Goal: Task Accomplishment & Management: Use online tool/utility

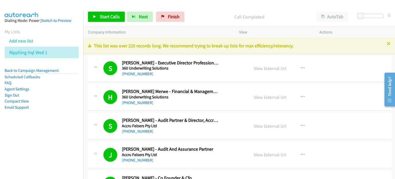
scroll to position [2649, 0]
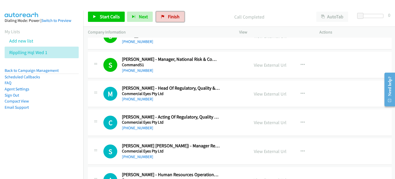
drag, startPoint x: 172, startPoint y: 18, endPoint x: 214, endPoint y: 19, distance: 41.9
click at [172, 18] on span "Finish" at bounding box center [174, 17] width 12 height 6
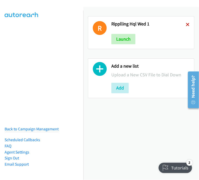
click at [186, 23] on icon at bounding box center [188, 25] width 4 height 4
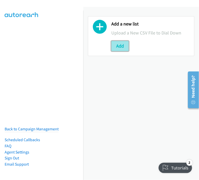
click at [119, 44] on button "Add" at bounding box center [119, 46] width 17 height 10
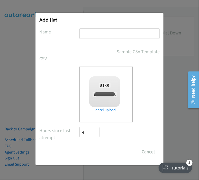
click at [100, 33] on input "text" at bounding box center [119, 33] width 80 height 11
checkbox input "true"
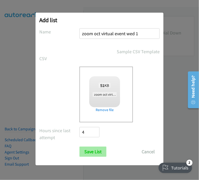
type input "zoom oct virtual event wed 1"
click at [92, 149] on input "Save List" at bounding box center [92, 152] width 27 height 10
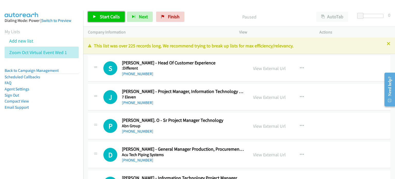
click at [107, 14] on span "Start Calls" at bounding box center [110, 17] width 20 height 6
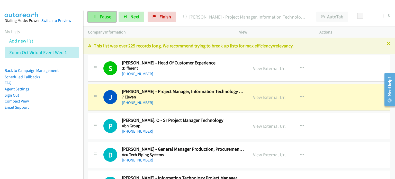
click at [101, 15] on span "Pause" at bounding box center [106, 17] width 12 height 6
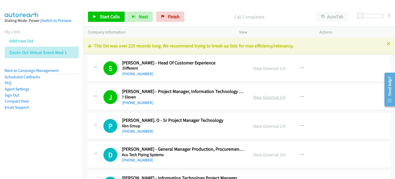
click at [199, 96] on link "View External Url" at bounding box center [269, 97] width 33 height 6
click at [102, 14] on span "Start Calls" at bounding box center [110, 17] width 20 height 6
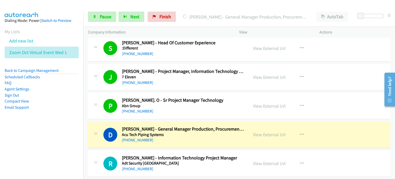
scroll to position [26, 0]
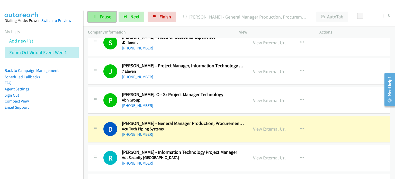
click at [101, 14] on span "Pause" at bounding box center [106, 17] width 12 height 6
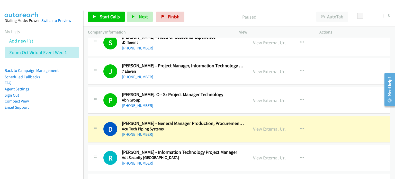
click at [199, 128] on link "View External Url" at bounding box center [269, 129] width 33 height 6
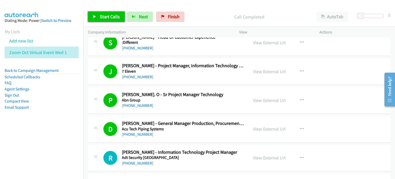
click at [100, 16] on span "Start Calls" at bounding box center [110, 17] width 20 height 6
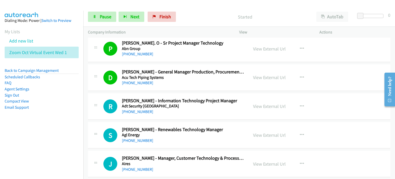
scroll to position [103, 0]
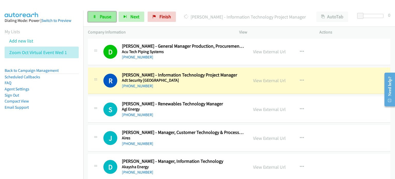
click at [100, 16] on span "Pause" at bounding box center [106, 17] width 12 height 6
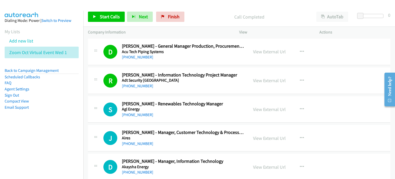
click at [199, 20] on p "Call Completed" at bounding box center [249, 16] width 116 height 7
click at [199, 79] on link "View External Url" at bounding box center [269, 80] width 33 height 6
click at [109, 16] on span "Start Calls" at bounding box center [110, 17] width 20 height 6
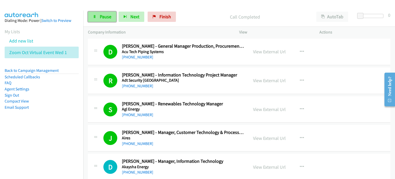
click at [99, 20] on link "Pause" at bounding box center [102, 17] width 28 height 10
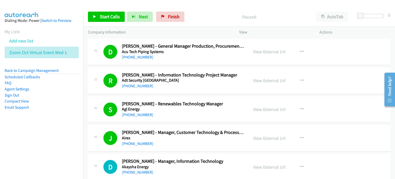
scroll to position [154, 0]
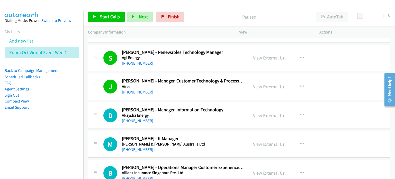
click at [199, 16] on p "Paused" at bounding box center [249, 16] width 116 height 7
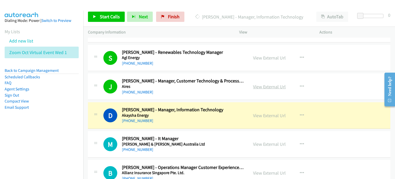
click at [199, 85] on link "View External Url" at bounding box center [269, 87] width 33 height 6
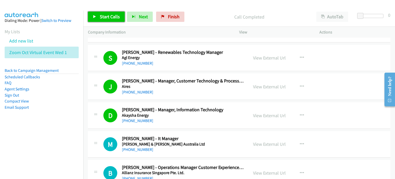
click at [105, 14] on span "Start Calls" at bounding box center [110, 17] width 20 height 6
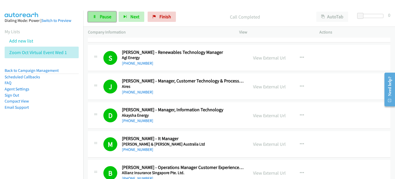
click at [104, 16] on span "Pause" at bounding box center [106, 17] width 12 height 6
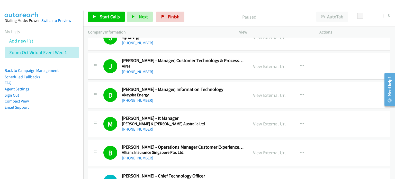
scroll to position [206, 0]
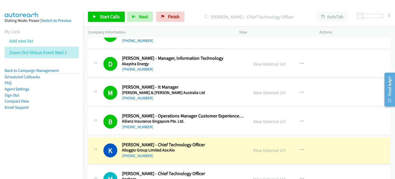
click at [199, 7] on div "Start Calls Pause Next Finish [PERSON_NAME] - Chief Technology Officer AutoTab …" at bounding box center [239, 17] width 312 height 20
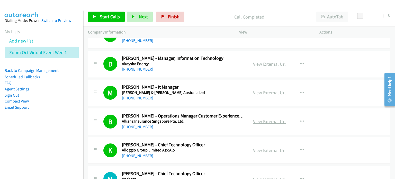
click at [199, 120] on link "View External Url" at bounding box center [269, 121] width 33 height 6
click at [110, 18] on span "Start Calls" at bounding box center [110, 17] width 20 height 6
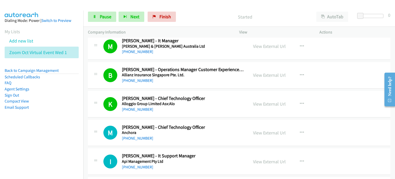
scroll to position [283, 0]
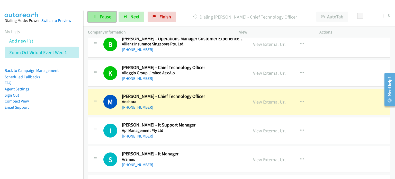
click at [107, 14] on span "Pause" at bounding box center [106, 17] width 12 height 6
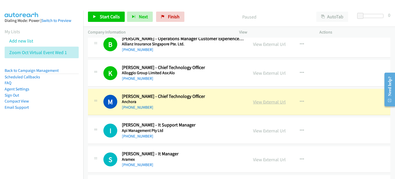
click at [199, 100] on link "View External Url" at bounding box center [269, 102] width 33 height 6
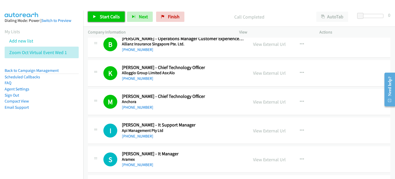
click at [101, 14] on span "Start Calls" at bounding box center [110, 17] width 20 height 6
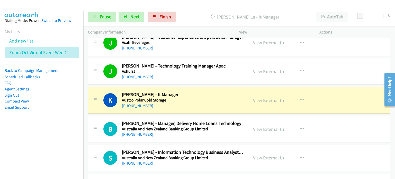
scroll to position [463, 0]
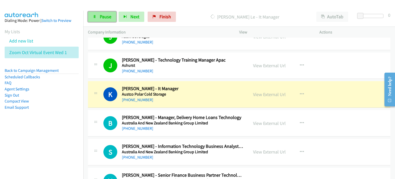
click at [100, 17] on span "Pause" at bounding box center [106, 17] width 12 height 6
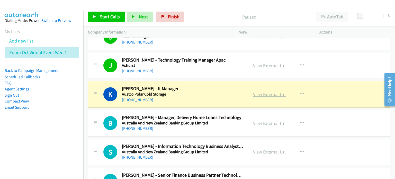
click at [199, 93] on link "View External Url" at bounding box center [269, 94] width 33 height 6
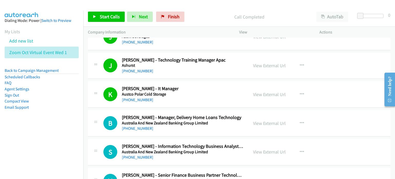
click at [197, 12] on div "Call Completed" at bounding box center [249, 17] width 125 height 10
click at [101, 15] on span "Start Calls" at bounding box center [110, 17] width 20 height 6
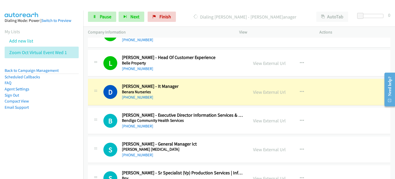
scroll to position [823, 0]
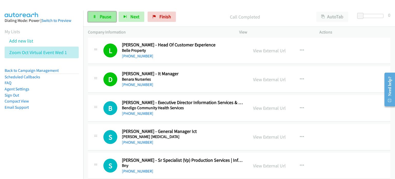
click at [97, 17] on link "Pause" at bounding box center [102, 17] width 28 height 10
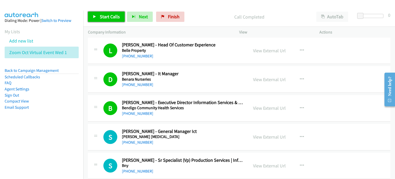
click at [102, 14] on span "Start Calls" at bounding box center [110, 17] width 20 height 6
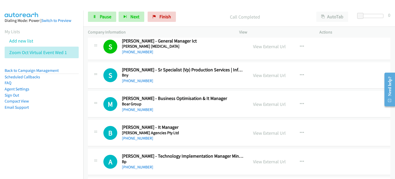
scroll to position [926, 0]
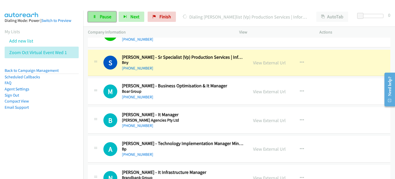
click at [100, 14] on span "Pause" at bounding box center [106, 17] width 12 height 6
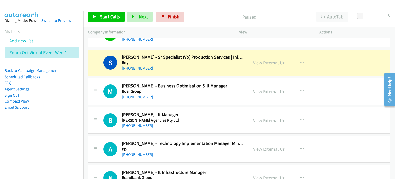
click at [199, 61] on link "View External Url" at bounding box center [269, 63] width 33 height 6
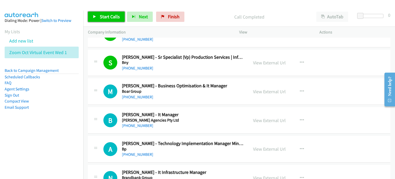
click at [107, 17] on span "Start Calls" at bounding box center [110, 17] width 20 height 6
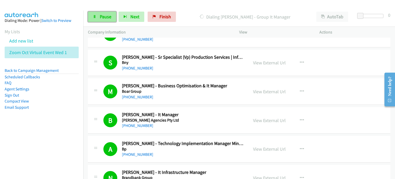
click at [107, 14] on span "Pause" at bounding box center [106, 17] width 12 height 6
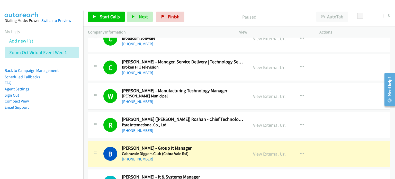
scroll to position [1260, 0]
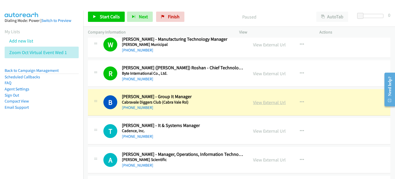
click at [199, 100] on link "View External Url" at bounding box center [269, 102] width 33 height 6
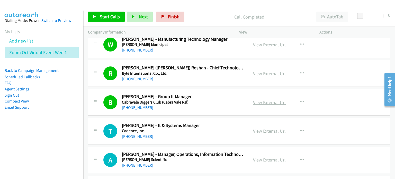
click at [199, 100] on link "View External Url" at bounding box center [269, 102] width 33 height 6
click at [100, 14] on span "Start Calls" at bounding box center [110, 17] width 20 height 6
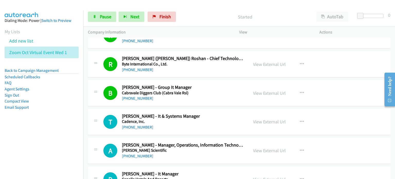
scroll to position [1286, 0]
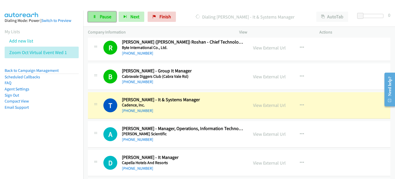
click at [107, 14] on span "Pause" at bounding box center [106, 17] width 12 height 6
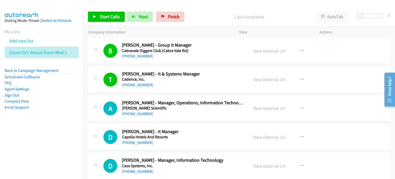
scroll to position [1337, 0]
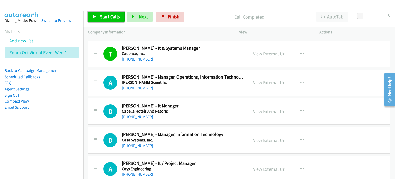
click at [111, 14] on span "Start Calls" at bounding box center [110, 17] width 20 height 6
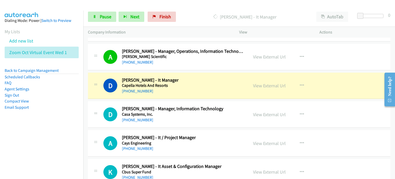
scroll to position [1389, 0]
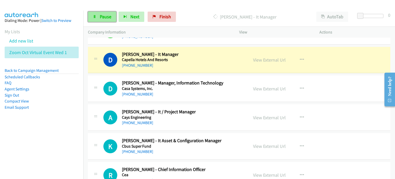
click at [103, 15] on span "Pause" at bounding box center [106, 17] width 12 height 6
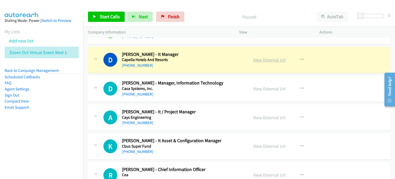
click at [199, 59] on link "View External Url" at bounding box center [269, 60] width 33 height 6
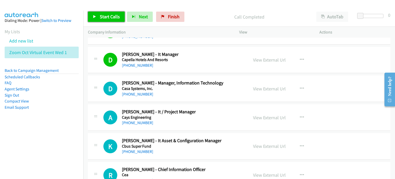
click at [104, 17] on span "Start Calls" at bounding box center [110, 17] width 20 height 6
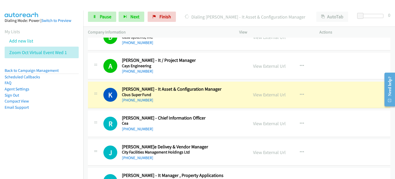
scroll to position [1466, 0]
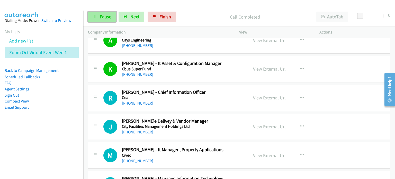
click at [100, 14] on span "Pause" at bounding box center [106, 17] width 12 height 6
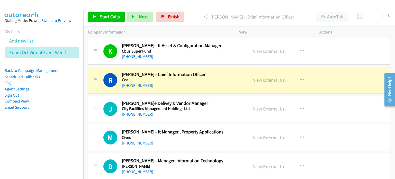
scroll to position [1492, 0]
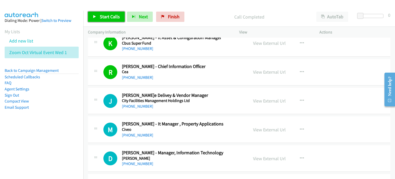
click at [104, 13] on link "Start Calls" at bounding box center [106, 17] width 37 height 10
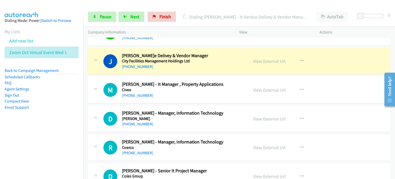
scroll to position [1543, 0]
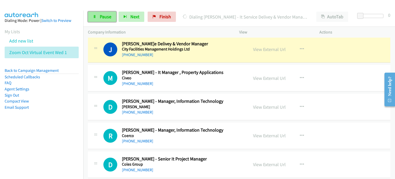
click at [103, 16] on span "Pause" at bounding box center [106, 17] width 12 height 6
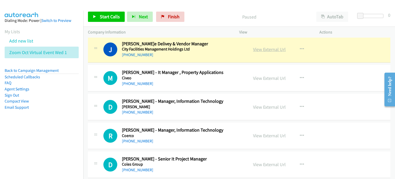
click at [199, 46] on link "View External Url" at bounding box center [269, 49] width 33 height 6
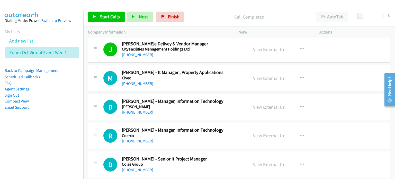
click at [199, 15] on p "Call Completed" at bounding box center [249, 16] width 116 height 7
click at [104, 17] on span "Start Calls" at bounding box center [110, 17] width 20 height 6
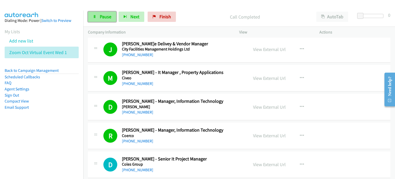
click at [105, 16] on span "Pause" at bounding box center [106, 17] width 12 height 6
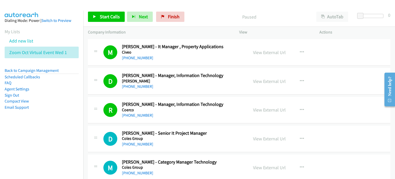
scroll to position [1594, 0]
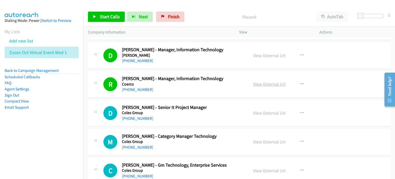
click at [199, 81] on link "View External Url" at bounding box center [269, 84] width 33 height 6
click at [199, 17] on p "Paused" at bounding box center [249, 16] width 116 height 7
click at [98, 19] on link "Start Calls" at bounding box center [106, 17] width 37 height 10
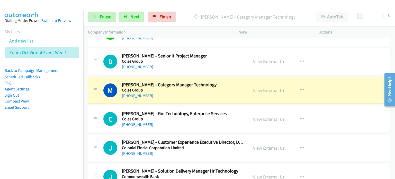
scroll to position [1672, 0]
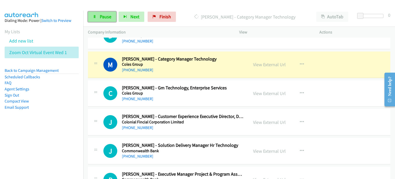
click at [103, 15] on span "Pause" at bounding box center [106, 17] width 12 height 6
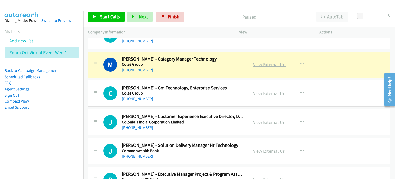
click at [199, 61] on link "View External Url" at bounding box center [269, 64] width 33 height 6
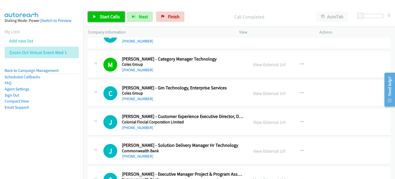
drag, startPoint x: 98, startPoint y: 16, endPoint x: 176, endPoint y: 61, distance: 90.1
click at [98, 15] on link "Start Calls" at bounding box center [106, 17] width 37 height 10
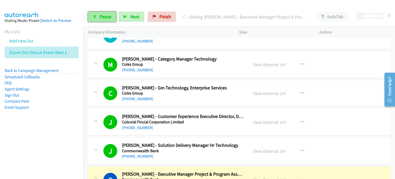
click at [102, 14] on span "Pause" at bounding box center [106, 17] width 12 height 6
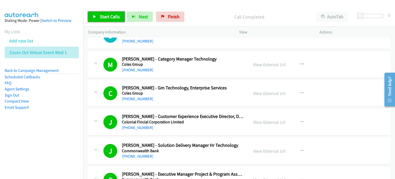
click at [110, 16] on span "Start Calls" at bounding box center [110, 17] width 20 height 6
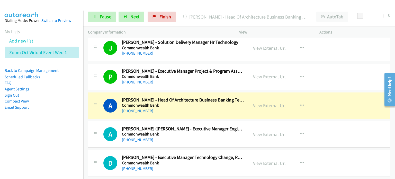
scroll to position [1800, 0]
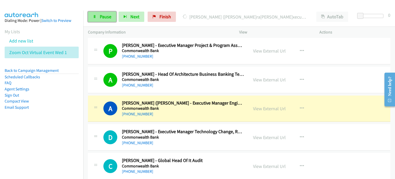
click at [109, 15] on span "Pause" at bounding box center [106, 17] width 12 height 6
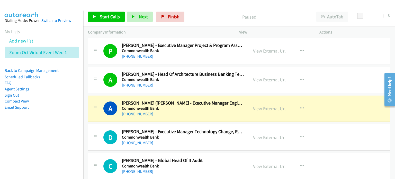
click at [199, 15] on p "Paused" at bounding box center [249, 16] width 116 height 7
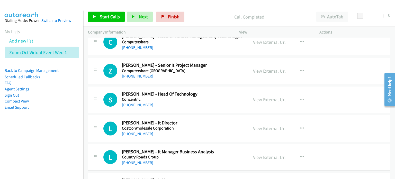
scroll to position [2160, 0]
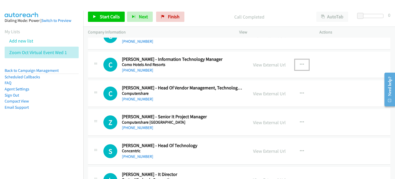
click at [199, 62] on icon "button" at bounding box center [302, 64] width 4 height 4
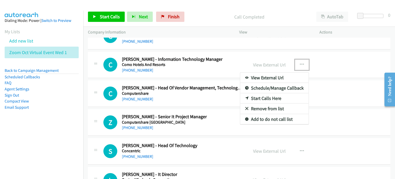
click at [199, 93] on link "Start Calls Here" at bounding box center [274, 98] width 68 height 10
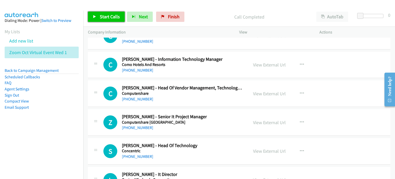
click at [111, 18] on span "Start Calls" at bounding box center [110, 17] width 20 height 6
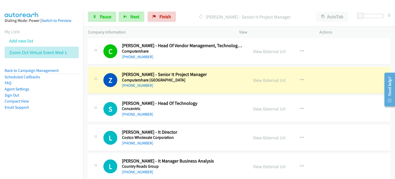
scroll to position [2212, 0]
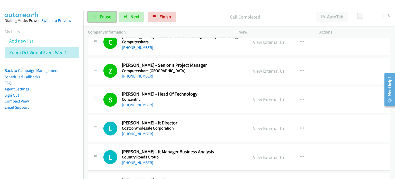
click at [103, 14] on span "Pause" at bounding box center [106, 17] width 12 height 6
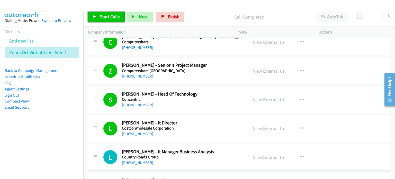
click at [109, 17] on span "Start Calls" at bounding box center [110, 17] width 20 height 6
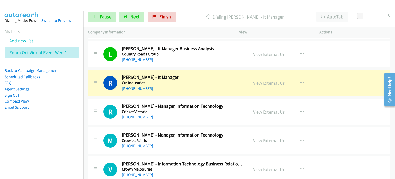
scroll to position [2340, 0]
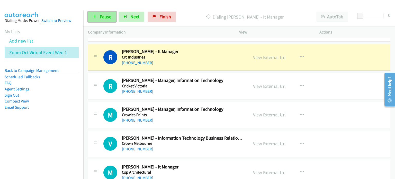
click at [105, 15] on span "Pause" at bounding box center [106, 17] width 12 height 6
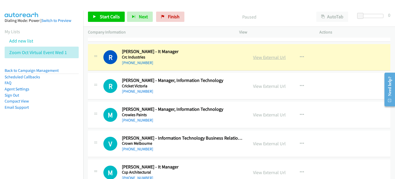
click at [199, 54] on link "View External Url" at bounding box center [269, 57] width 33 height 6
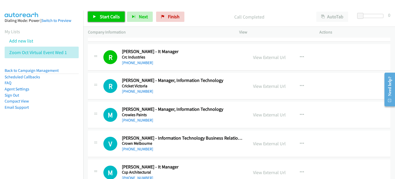
click at [104, 15] on span "Start Calls" at bounding box center [110, 17] width 20 height 6
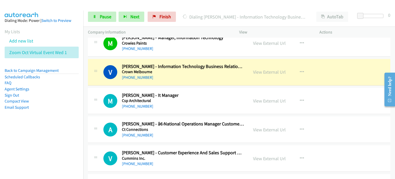
scroll to position [2417, 0]
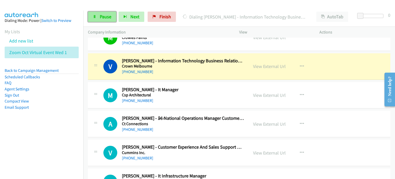
click at [103, 16] on span "Pause" at bounding box center [106, 17] width 12 height 6
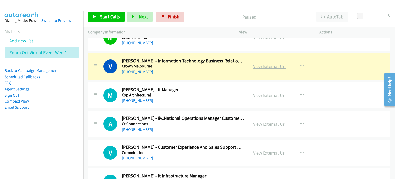
click at [199, 64] on link "View External Url" at bounding box center [269, 66] width 33 height 6
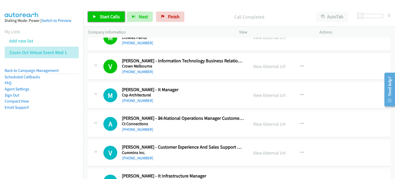
click at [96, 17] on link "Start Calls" at bounding box center [106, 17] width 37 height 10
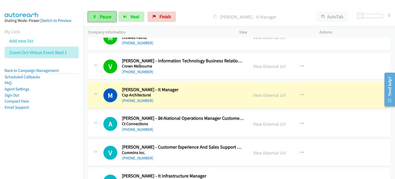
click at [103, 15] on span "Pause" at bounding box center [106, 17] width 12 height 6
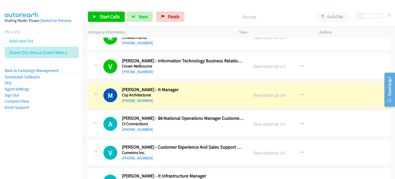
click at [199, 15] on p "Paused" at bounding box center [249, 16] width 116 height 7
click at [199, 92] on link "View External Url" at bounding box center [269, 95] width 33 height 6
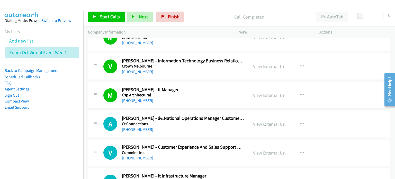
scroll to position [2443, 0]
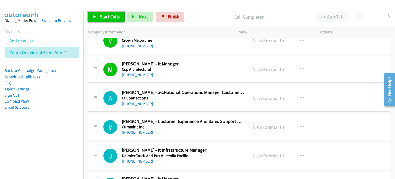
click at [103, 15] on span "Start Calls" at bounding box center [110, 17] width 20 height 6
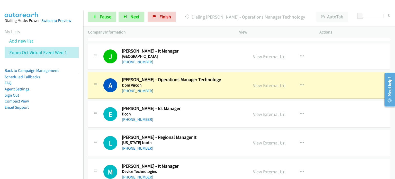
scroll to position [2649, 0]
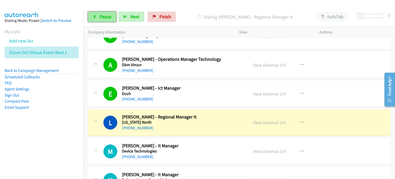
click at [98, 14] on link "Pause" at bounding box center [102, 17] width 28 height 10
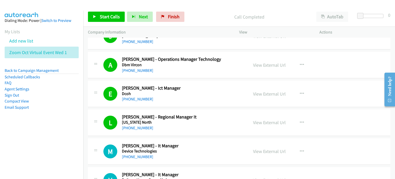
click at [199, 17] on p "Call Completed" at bounding box center [249, 16] width 116 height 7
click at [107, 13] on link "Start Calls" at bounding box center [106, 17] width 37 height 10
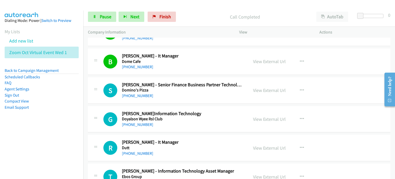
scroll to position [2854, 0]
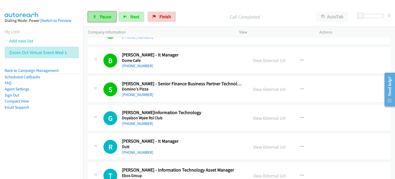
click at [105, 17] on span "Pause" at bounding box center [106, 17] width 12 height 6
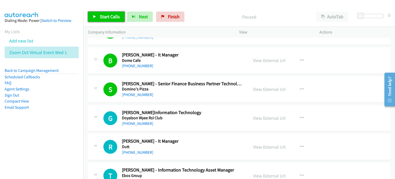
click at [116, 16] on span "Start Calls" at bounding box center [110, 17] width 20 height 6
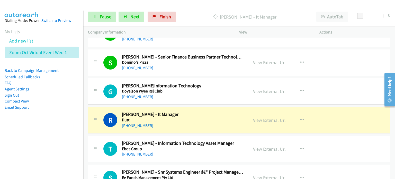
scroll to position [2906, 0]
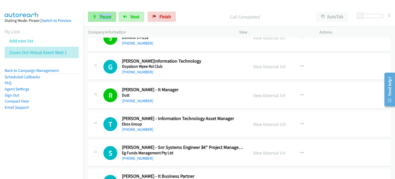
drag, startPoint x: 93, startPoint y: 8, endPoint x: 108, endPoint y: 14, distance: 15.4
click at [108, 14] on div "Start Calls Pause Next Finish Call Completed AutoTab AutoTab 0" at bounding box center [239, 17] width 312 height 20
click at [190, 10] on div "Start Calls Pause Next Finish Call Completed AutoTab AutoTab 0" at bounding box center [239, 17] width 312 height 20
click at [95, 14] on link "Pause" at bounding box center [102, 17] width 28 height 10
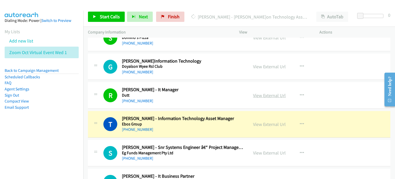
click at [199, 92] on link "View External Url" at bounding box center [269, 95] width 33 height 6
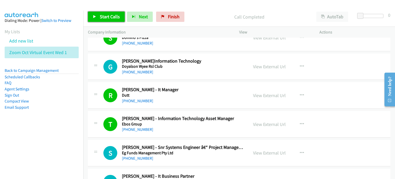
click at [106, 13] on link "Start Calls" at bounding box center [106, 17] width 37 height 10
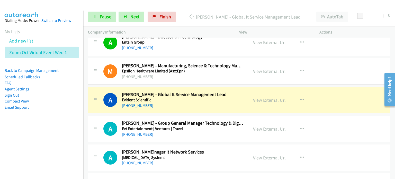
scroll to position [3214, 0]
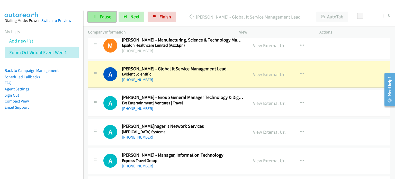
click at [95, 12] on link "Pause" at bounding box center [102, 17] width 28 height 10
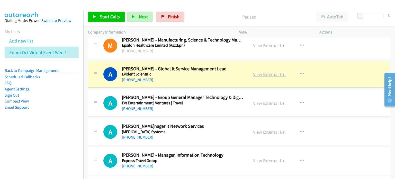
click at [199, 71] on link "View External Url" at bounding box center [269, 74] width 33 height 6
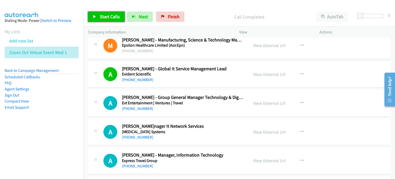
click at [105, 14] on span "Start Calls" at bounding box center [110, 17] width 20 height 6
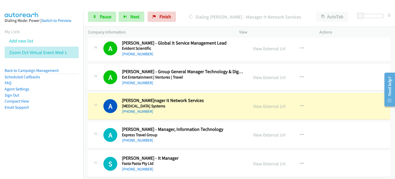
scroll to position [3266, 0]
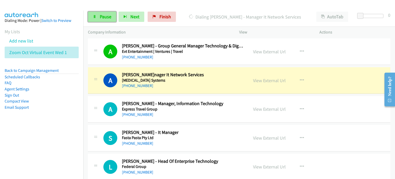
click at [106, 17] on span "Pause" at bounding box center [106, 17] width 12 height 6
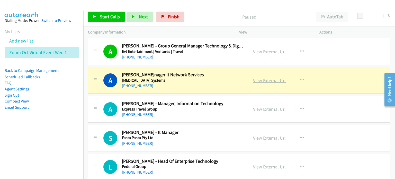
click at [199, 77] on link "View External Url" at bounding box center [269, 80] width 33 height 6
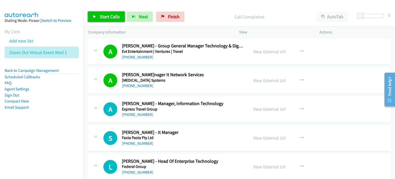
click at [109, 17] on span "Start Calls" at bounding box center [110, 17] width 20 height 6
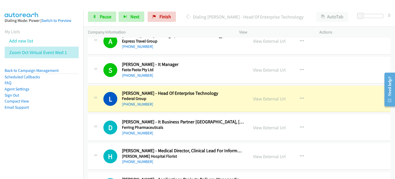
scroll to position [3343, 0]
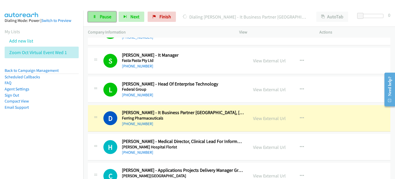
click at [103, 15] on span "Pause" at bounding box center [106, 17] width 12 height 6
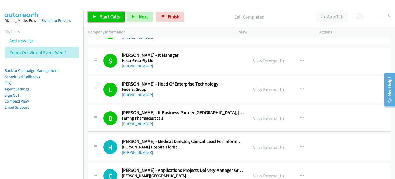
click at [111, 16] on span "Start Calls" at bounding box center [110, 17] width 20 height 6
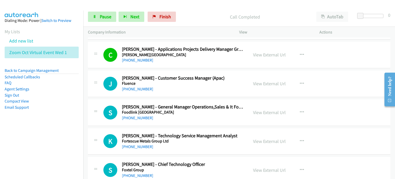
scroll to position [3472, 0]
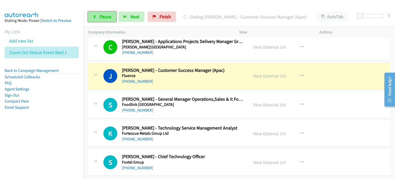
click at [97, 12] on link "Pause" at bounding box center [102, 17] width 28 height 10
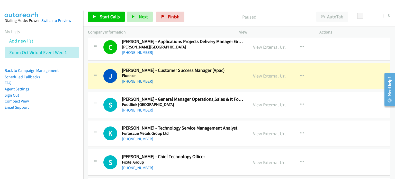
click at [199, 13] on p "Paused" at bounding box center [249, 16] width 116 height 7
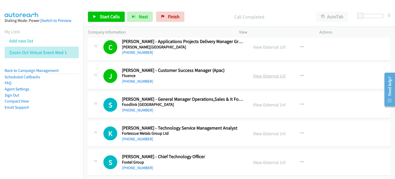
click at [199, 73] on link "View External Url" at bounding box center [269, 76] width 33 height 6
click at [100, 17] on span "Start Calls" at bounding box center [110, 17] width 20 height 6
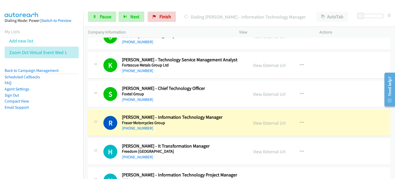
scroll to position [3549, 0]
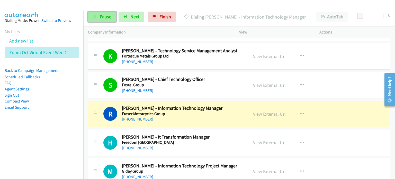
click at [99, 15] on link "Pause" at bounding box center [102, 17] width 28 height 10
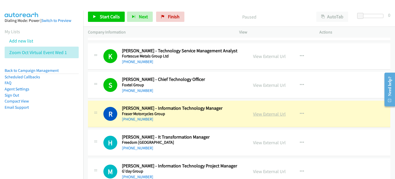
click at [199, 111] on link "View External Url" at bounding box center [269, 114] width 33 height 6
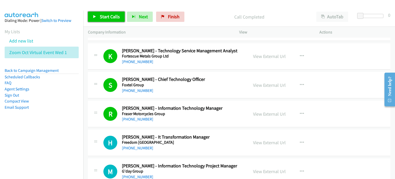
click at [99, 12] on link "Start Calls" at bounding box center [106, 17] width 37 height 10
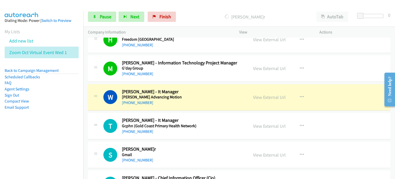
scroll to position [3677, 0]
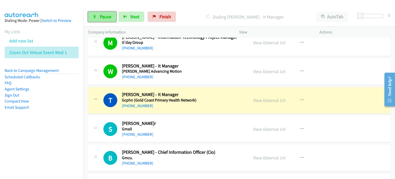
click at [102, 17] on span "Pause" at bounding box center [106, 17] width 12 height 6
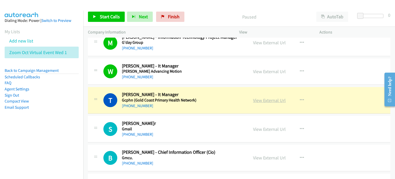
click at [199, 97] on link "View External Url" at bounding box center [269, 100] width 33 height 6
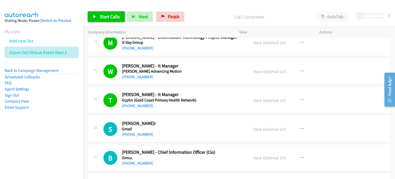
click at [104, 14] on span "Start Calls" at bounding box center [110, 17] width 20 height 6
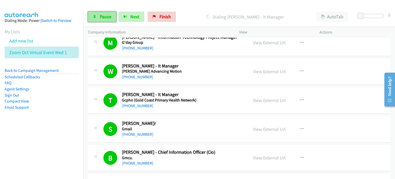
click at [103, 12] on link "Pause" at bounding box center [102, 17] width 28 height 10
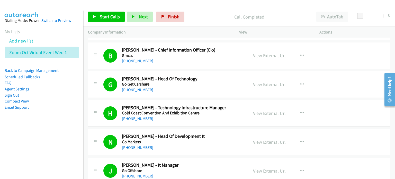
scroll to position [3780, 0]
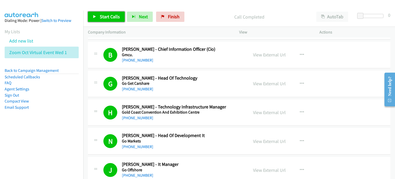
click at [112, 15] on span "Start Calls" at bounding box center [110, 17] width 20 height 6
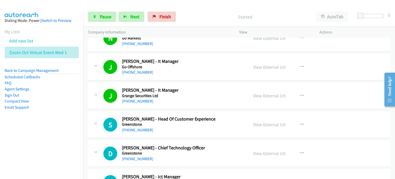
scroll to position [3909, 0]
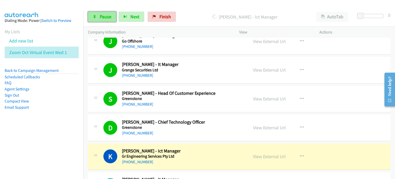
click at [105, 15] on span "Pause" at bounding box center [106, 17] width 12 height 6
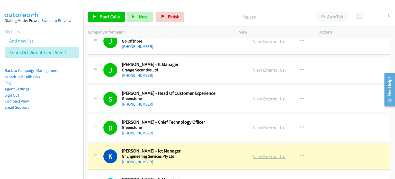
click at [199, 153] on link "View External Url" at bounding box center [269, 156] width 33 height 6
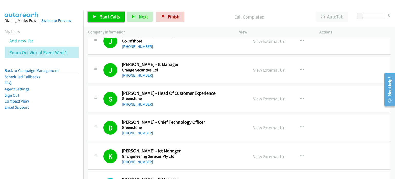
click at [101, 14] on span "Start Calls" at bounding box center [110, 17] width 20 height 6
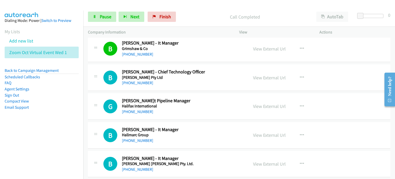
scroll to position [4037, 0]
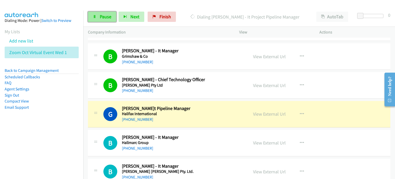
click at [108, 14] on span "Pause" at bounding box center [106, 17] width 12 height 6
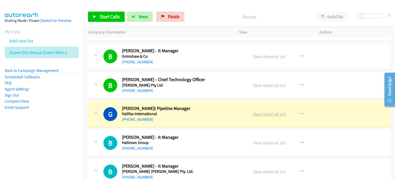
click at [199, 111] on link "View External Url" at bounding box center [269, 114] width 33 height 6
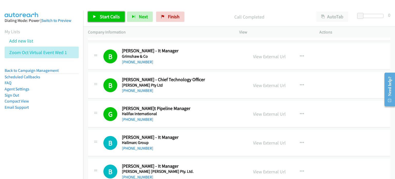
drag, startPoint x: 95, startPoint y: 16, endPoint x: 99, endPoint y: 17, distance: 4.8
click at [95, 16] on icon at bounding box center [95, 17] width 4 height 4
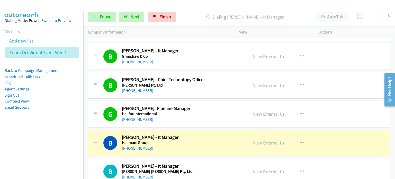
scroll to position [4063, 0]
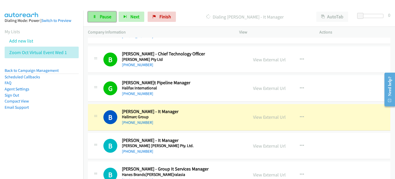
click at [101, 15] on span "Pause" at bounding box center [106, 17] width 12 height 6
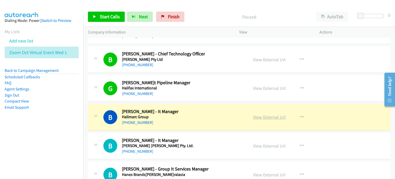
click at [199, 114] on link "View External Url" at bounding box center [269, 117] width 33 height 6
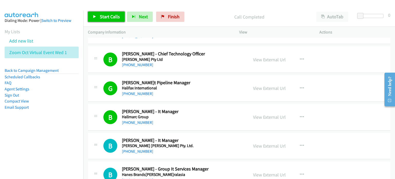
click at [106, 12] on link "Start Calls" at bounding box center [106, 17] width 37 height 10
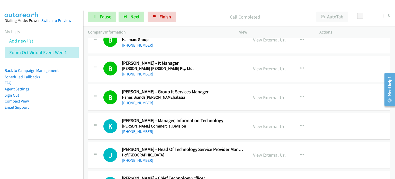
scroll to position [4166, 0]
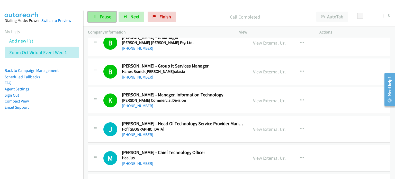
click at [109, 14] on span "Pause" at bounding box center [106, 17] width 12 height 6
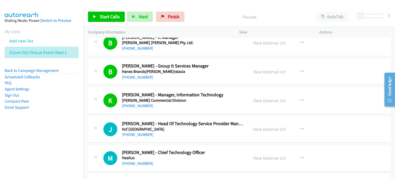
click at [199, 18] on p "Paused" at bounding box center [249, 16] width 116 height 7
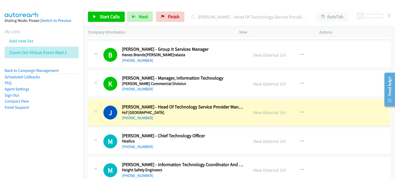
scroll to position [4192, 0]
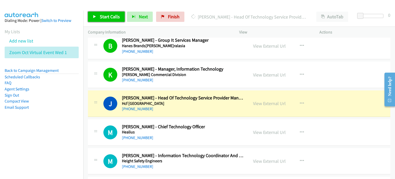
click at [103, 12] on link "Start Calls" at bounding box center [106, 17] width 37 height 10
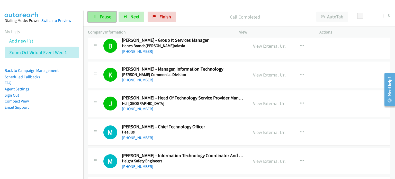
click at [105, 15] on span "Pause" at bounding box center [106, 17] width 12 height 6
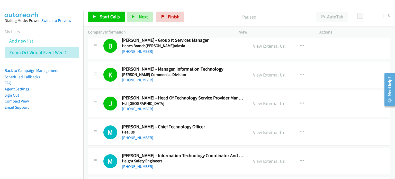
click at [199, 72] on link "View External Url" at bounding box center [269, 75] width 33 height 6
click at [199, 100] on link "View External Url" at bounding box center [269, 103] width 33 height 6
click at [106, 17] on span "Start Calls" at bounding box center [110, 17] width 20 height 6
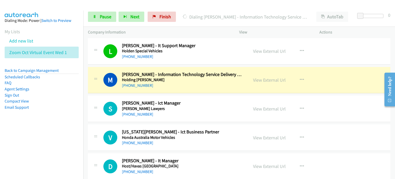
scroll to position [4423, 0]
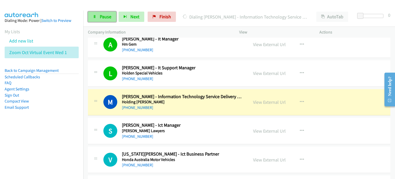
click at [100, 16] on span "Pause" at bounding box center [106, 17] width 12 height 6
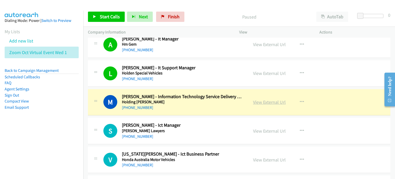
click at [199, 99] on link "View External Url" at bounding box center [269, 102] width 33 height 6
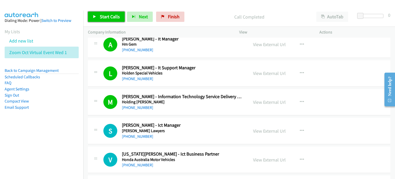
drag, startPoint x: 104, startPoint y: 16, endPoint x: 110, endPoint y: 19, distance: 7.2
click at [104, 15] on span "Start Calls" at bounding box center [110, 17] width 20 height 6
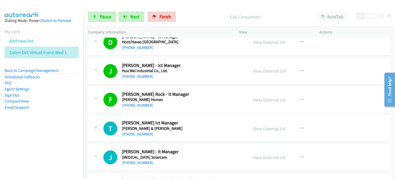
scroll to position [4577, 0]
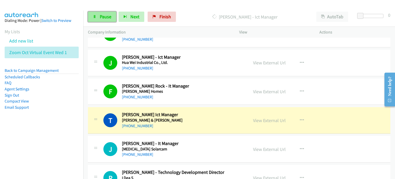
click at [96, 15] on icon at bounding box center [95, 17] width 4 height 4
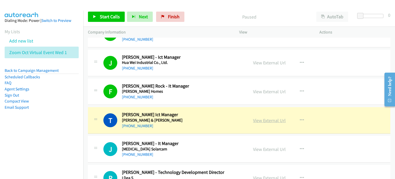
click at [199, 117] on link "View External Url" at bounding box center [269, 120] width 33 height 6
